Goal: Book appointment/travel/reservation: Book appointment/travel/reservation

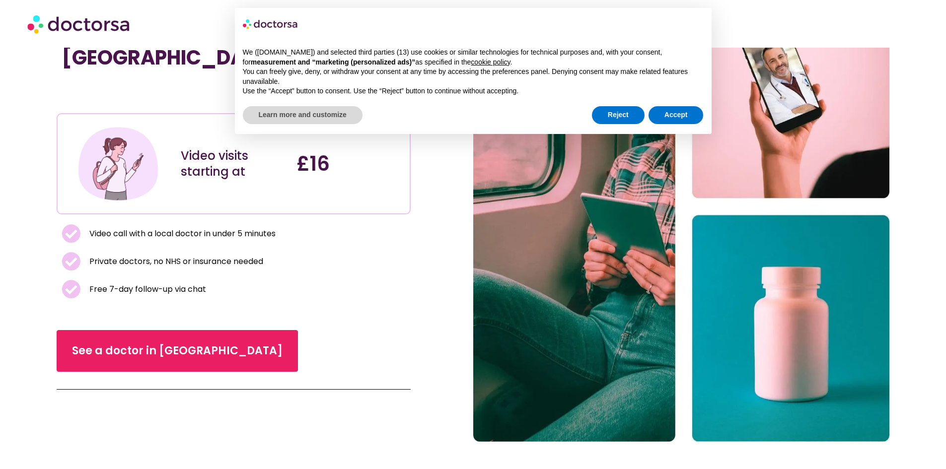
scroll to position [99, 0]
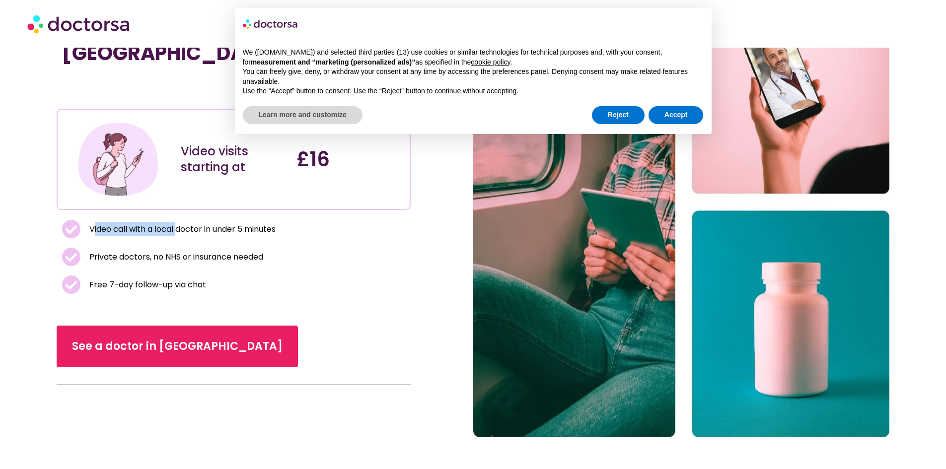
drag, startPoint x: 93, startPoint y: 235, endPoint x: 180, endPoint y: 239, distance: 87.5
click at [180, 239] on li "Video call with a local doctor in under 5 minutes" at bounding box center [234, 231] width 344 height 23
click at [180, 238] on li "Video call with a local doctor in under 5 minutes" at bounding box center [234, 231] width 344 height 23
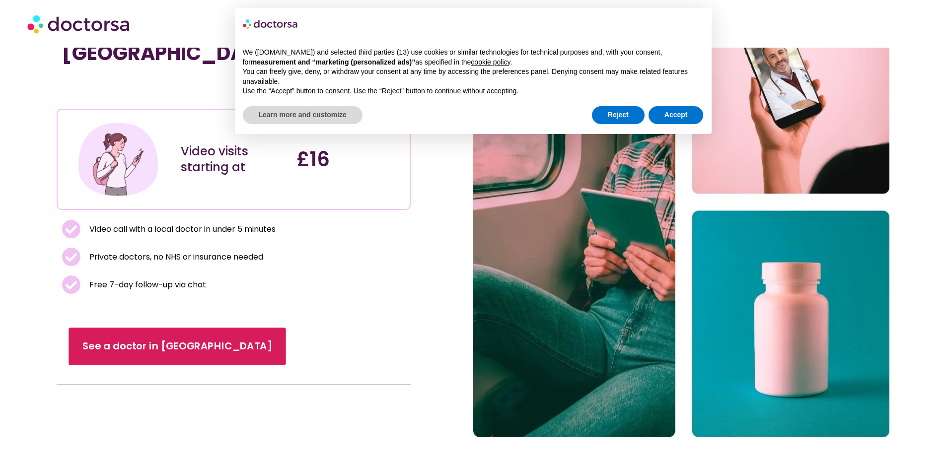
click at [132, 333] on link "See a doctor in [GEOGRAPHIC_DATA]" at bounding box center [177, 347] width 217 height 38
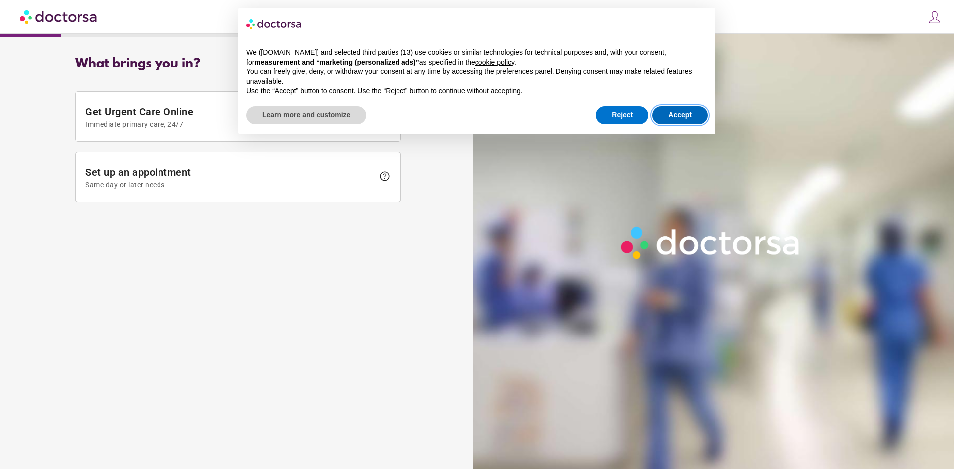
click at [681, 123] on button "Accept" at bounding box center [679, 115] width 55 height 18
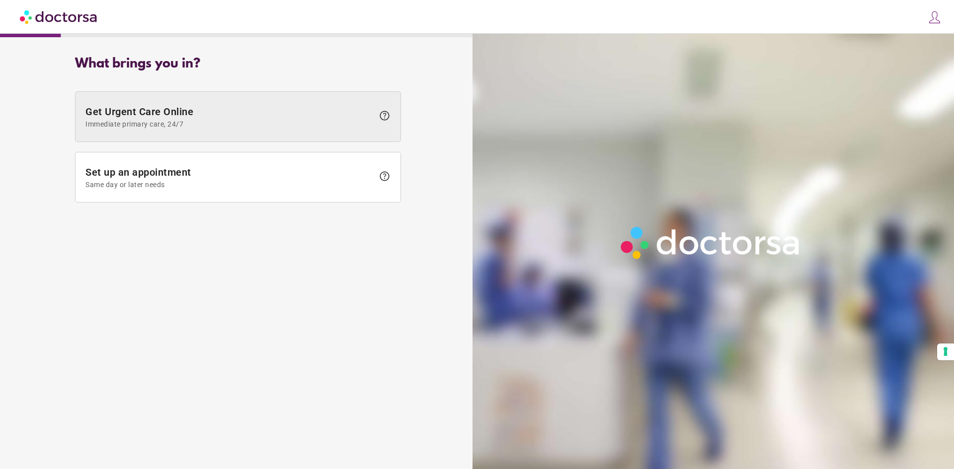
click at [290, 117] on span "Get Urgent Care Online Immediate primary care, 24/7" at bounding box center [229, 117] width 288 height 22
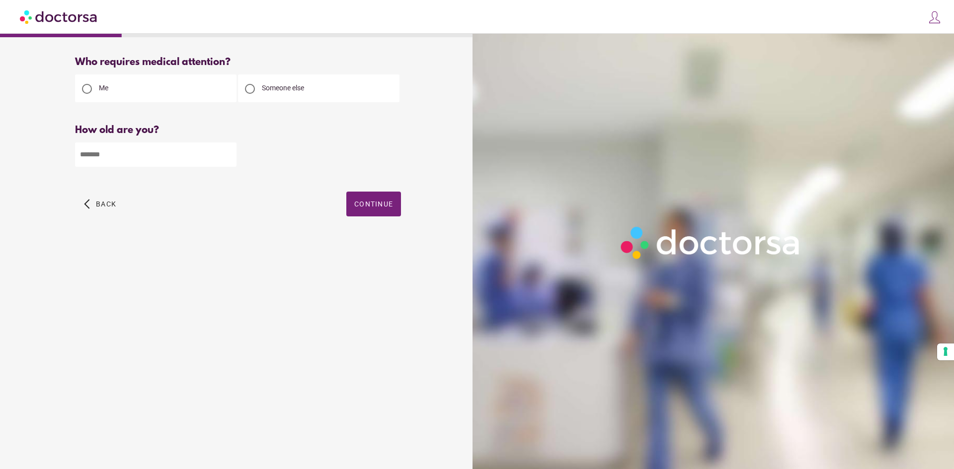
click at [119, 163] on input "number" at bounding box center [155, 155] width 161 height 24
type input "**"
click at [371, 202] on span "Continue" at bounding box center [373, 204] width 39 height 8
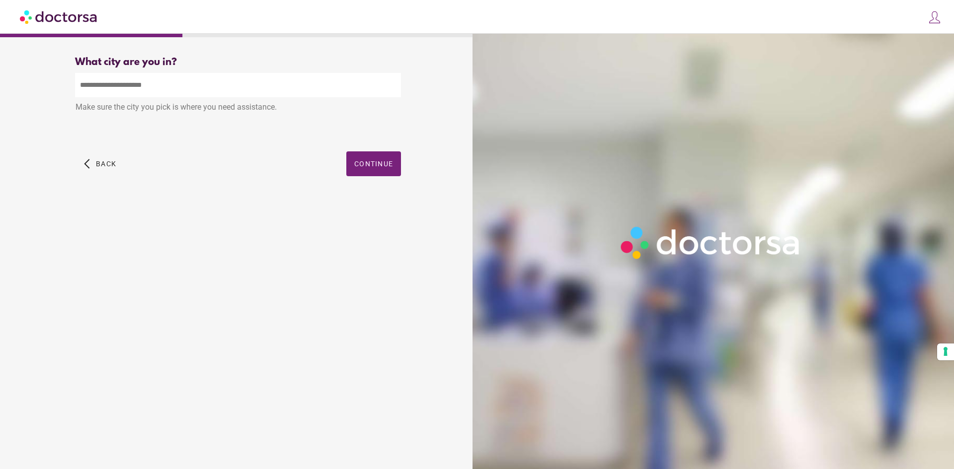
click at [155, 91] on input "text" at bounding box center [238, 85] width 326 height 24
click at [353, 159] on span "button" at bounding box center [373, 163] width 55 height 25
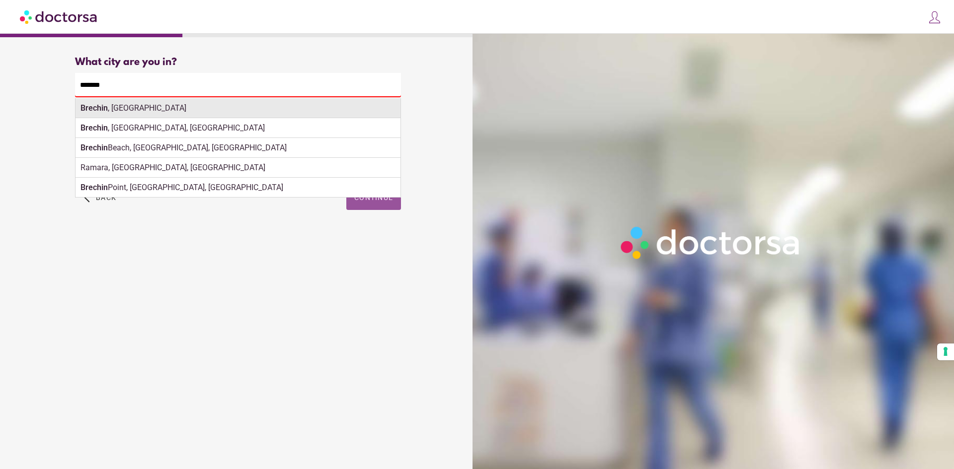
click at [160, 111] on div "Brechin , UK" at bounding box center [237, 108] width 325 height 20
type input "**********"
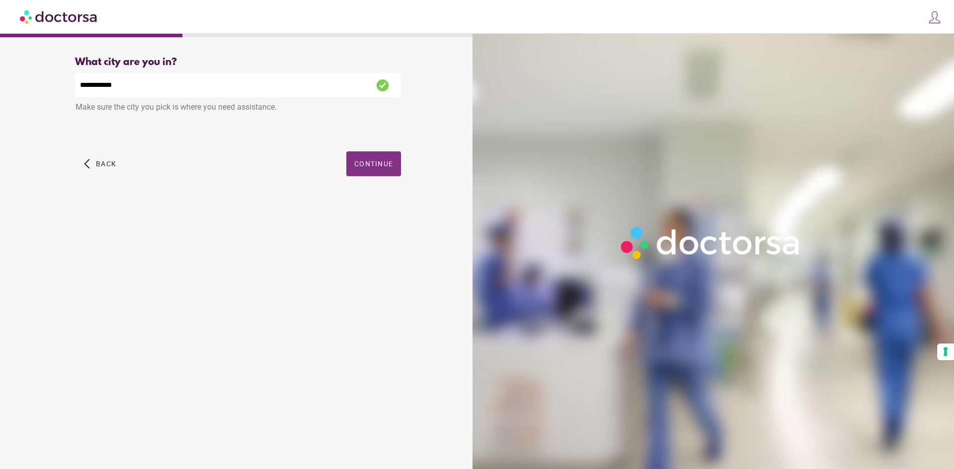
click at [380, 168] on span "Continue" at bounding box center [373, 164] width 39 height 8
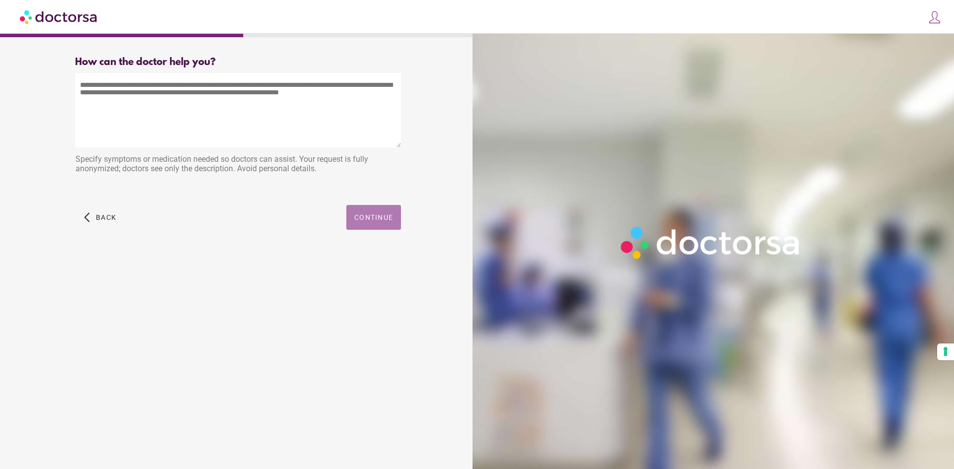
click at [390, 220] on span "Continue" at bounding box center [373, 218] width 39 height 8
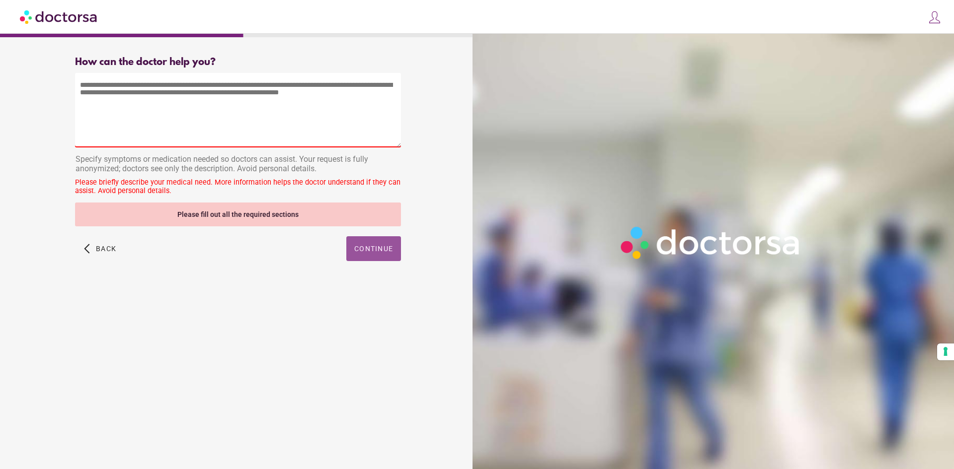
click at [145, 109] on textarea at bounding box center [238, 110] width 326 height 75
paste textarea "**********"
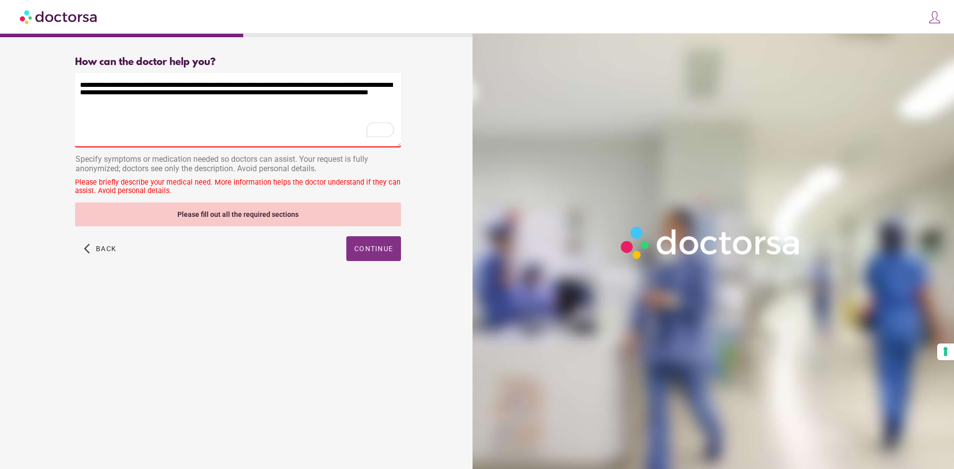
type textarea "**********"
click at [385, 253] on span "Continue" at bounding box center [373, 249] width 39 height 8
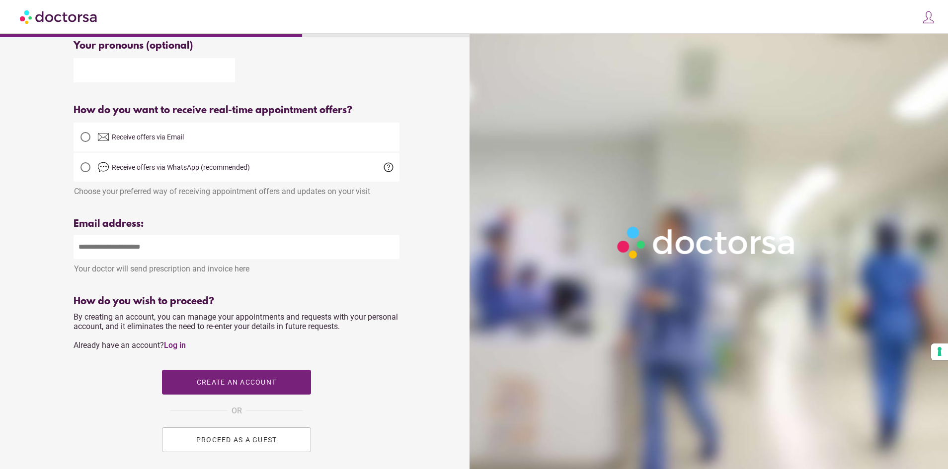
scroll to position [268, 0]
